Goal: Transaction & Acquisition: Book appointment/travel/reservation

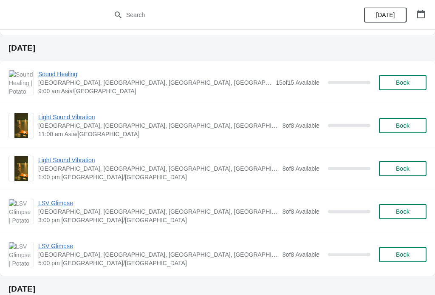
scroll to position [980, 0]
click at [402, 167] on span "Book" at bounding box center [403, 168] width 14 height 7
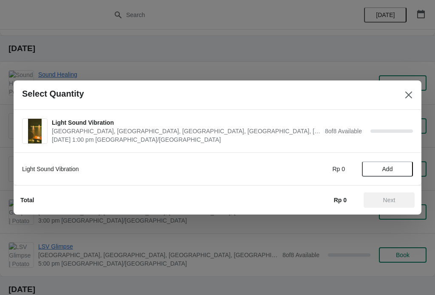
click at [390, 166] on span "Add" at bounding box center [388, 168] width 11 height 7
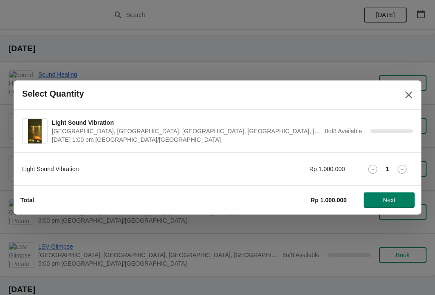
click at [403, 167] on icon at bounding box center [402, 169] width 9 height 9
click at [387, 201] on span "Next" at bounding box center [390, 199] width 12 height 7
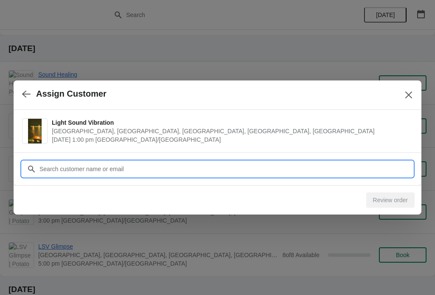
click at [343, 162] on input "Customer" at bounding box center [226, 168] width 374 height 15
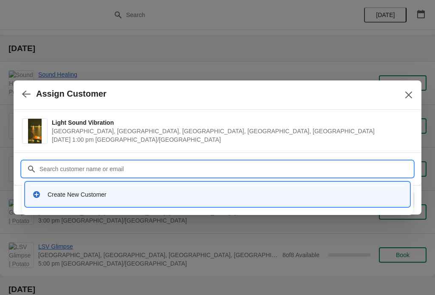
click at [200, 196] on div "Create New Customer" at bounding box center [225, 194] width 355 height 9
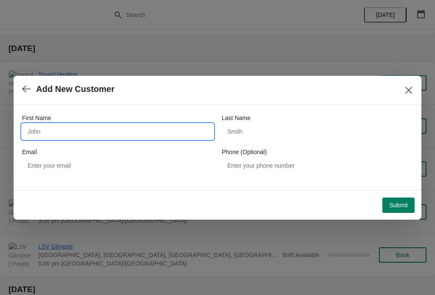
click at [38, 132] on input "First Name" at bounding box center [117, 131] width 191 height 15
type input "[PERSON_NAME]"
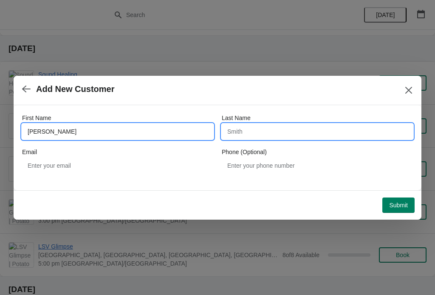
click at [276, 128] on input "Last Name" at bounding box center [317, 131] width 191 height 15
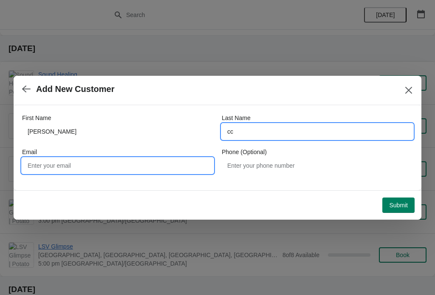
click at [282, 125] on input "cc" at bounding box center [317, 131] width 191 height 15
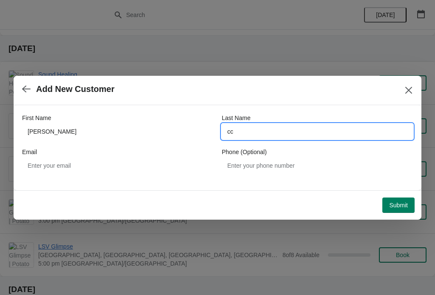
click at [266, 129] on input "cc" at bounding box center [317, 131] width 191 height 15
type input "c"
type input "[DEMOGRAPHIC_DATA]"
click at [400, 205] on span "Submit" at bounding box center [398, 205] width 19 height 7
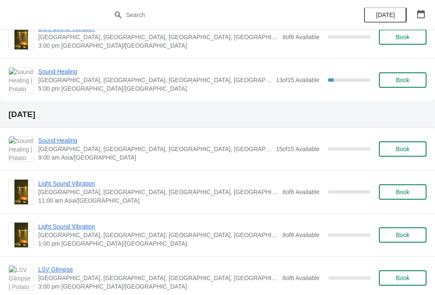
scroll to position [918, 0]
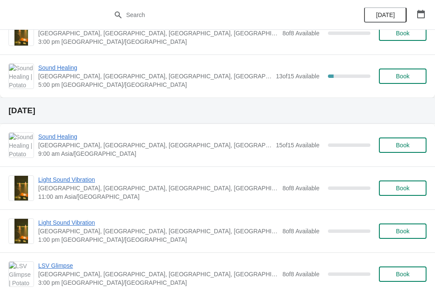
click at [76, 225] on span "Light Sound Vibration" at bounding box center [158, 222] width 240 height 9
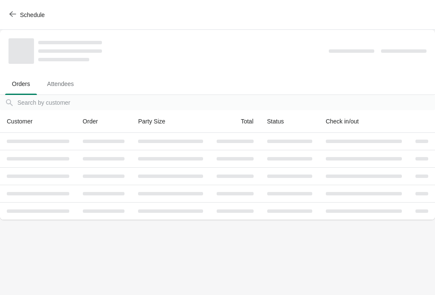
scroll to position [0, 0]
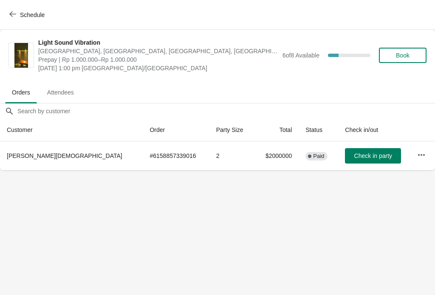
click at [422, 155] on button "button" at bounding box center [421, 154] width 15 height 15
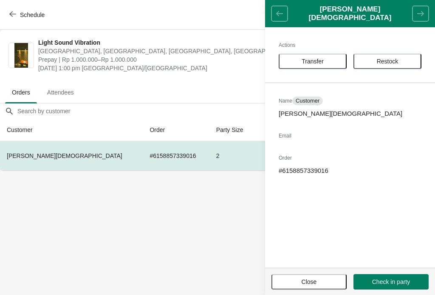
click at [402, 62] on span "Restock" at bounding box center [387, 61] width 53 height 7
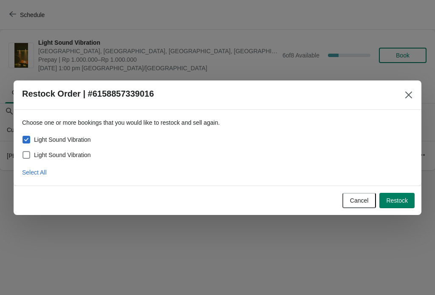
click at [406, 91] on icon "Close" at bounding box center [409, 95] width 9 height 9
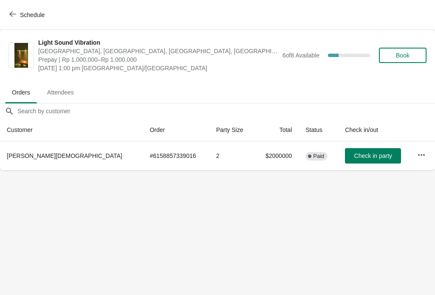
click at [418, 154] on icon "button" at bounding box center [421, 154] width 7 height 2
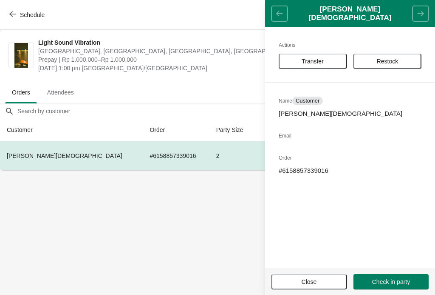
click at [325, 54] on button "Transfer" at bounding box center [313, 61] width 68 height 15
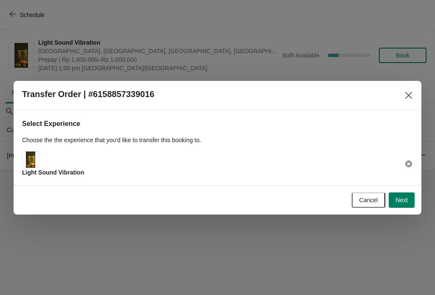
click at [402, 196] on span "Next" at bounding box center [402, 199] width 12 height 7
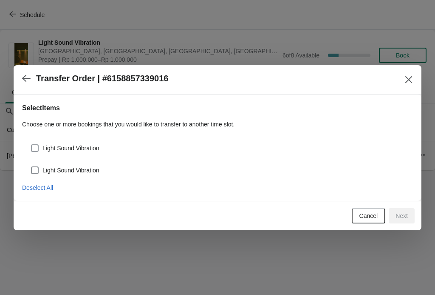
click at [69, 142] on label "Light Sound Vibration" at bounding box center [65, 148] width 69 height 12
click at [31, 144] on input "Light Sound Vibration" at bounding box center [31, 144] width 0 height 0
checkbox input "true"
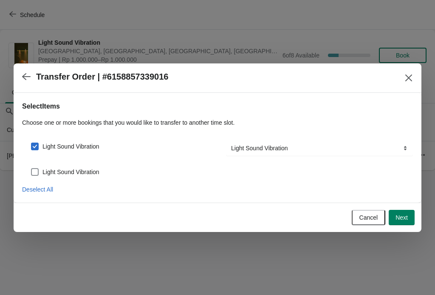
click at [70, 168] on span "Light Sound Vibration" at bounding box center [71, 172] width 57 height 9
click at [31, 168] on input "Light Sound Vibration" at bounding box center [31, 168] width 0 height 0
checkbox input "true"
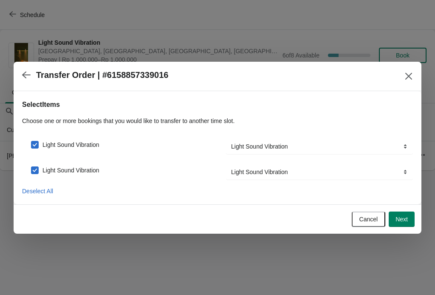
click at [400, 220] on span "Next" at bounding box center [402, 219] width 12 height 7
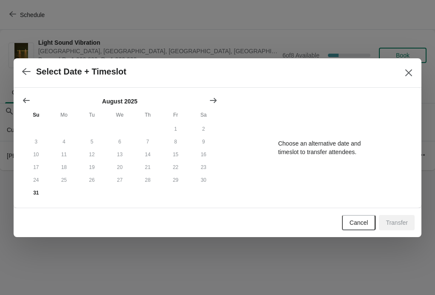
click at [401, 74] on button "Close" at bounding box center [408, 72] width 15 height 15
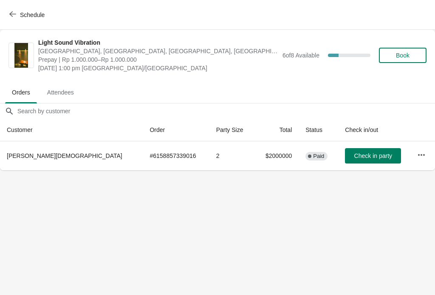
click at [410, 54] on span "Book" at bounding box center [403, 55] width 32 height 7
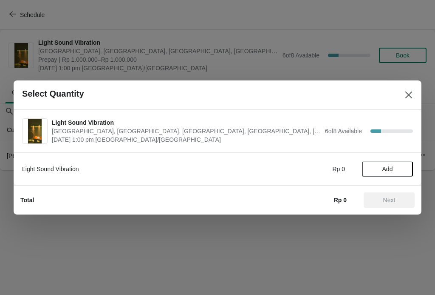
click at [398, 165] on button "Add" at bounding box center [387, 168] width 51 height 15
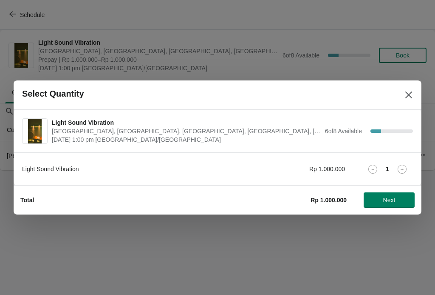
click at [390, 197] on span "Next" at bounding box center [390, 199] width 12 height 7
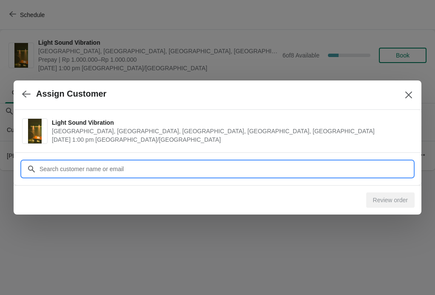
click at [313, 165] on input "Customer" at bounding box center [226, 168] width 374 height 15
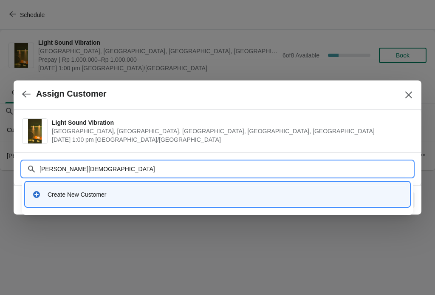
type input "Thomas Cristiani"
click at [350, 171] on input "Thomas Cristiani" at bounding box center [226, 168] width 374 height 15
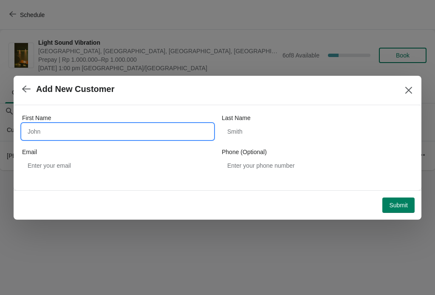
click at [146, 128] on input "First Name" at bounding box center [117, 131] width 191 height 15
type input "[PERSON_NAME]"
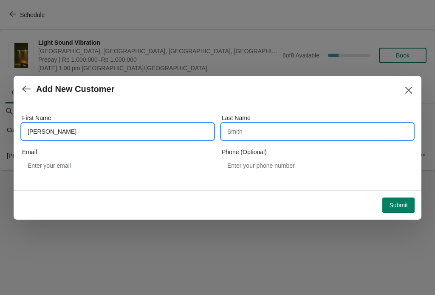
click at [272, 136] on input "Last Name" at bounding box center [317, 131] width 191 height 15
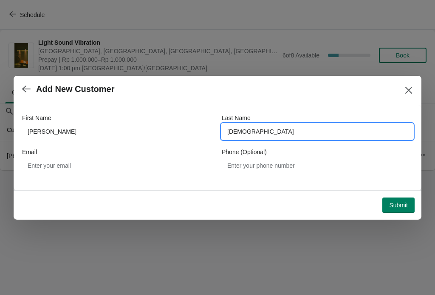
type input "[DEMOGRAPHIC_DATA]"
click at [403, 204] on span "Submit" at bounding box center [398, 205] width 19 height 7
